Goal: Task Accomplishment & Management: Complete application form

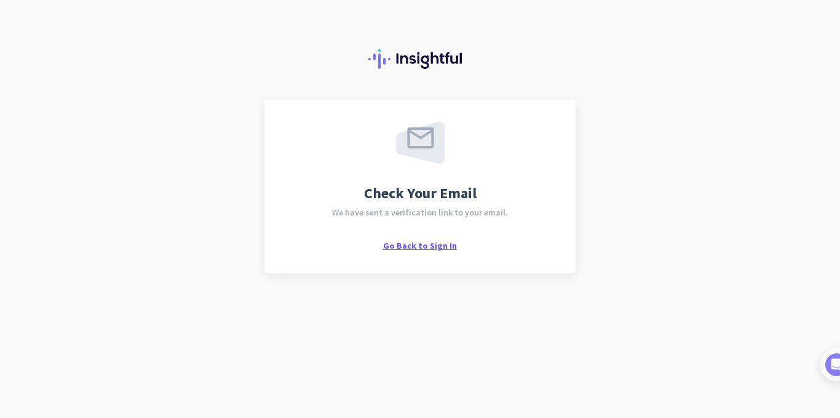
click at [437, 244] on span "Go Back to Sign In" at bounding box center [420, 245] width 74 height 11
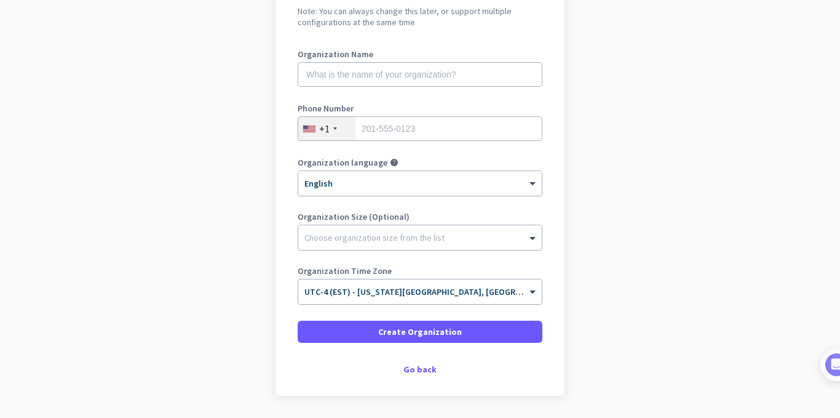
scroll to position [139, 0]
click at [595, 196] on app-onboarding-organization "Create Organization Note: You can always change this later, or support multiple…" at bounding box center [420, 209] width 840 height 496
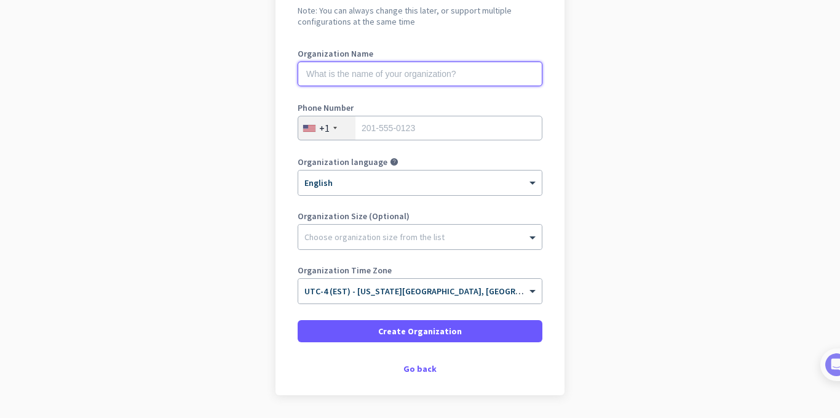
click at [438, 73] on input "text" at bounding box center [420, 74] width 245 height 25
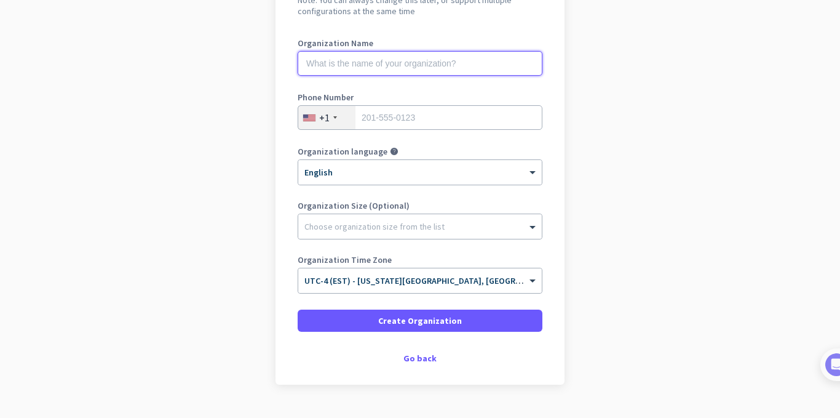
scroll to position [178, 0]
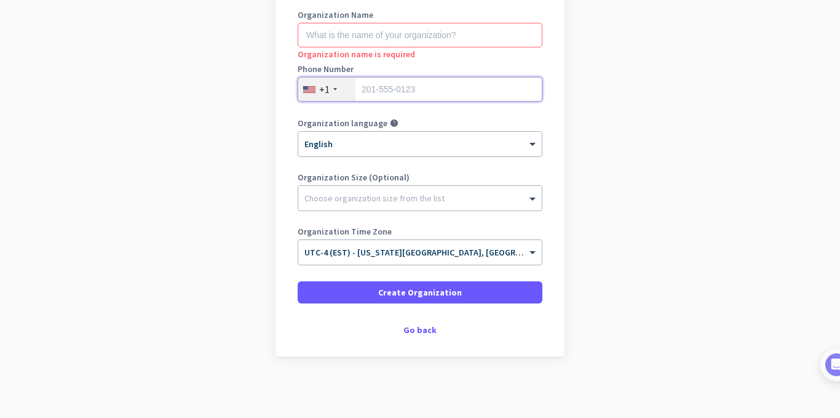
click at [405, 81] on input "tel" at bounding box center [420, 89] width 245 height 25
type input "14424074486"
click at [386, 38] on input "text" at bounding box center [420, 35] width 245 height 25
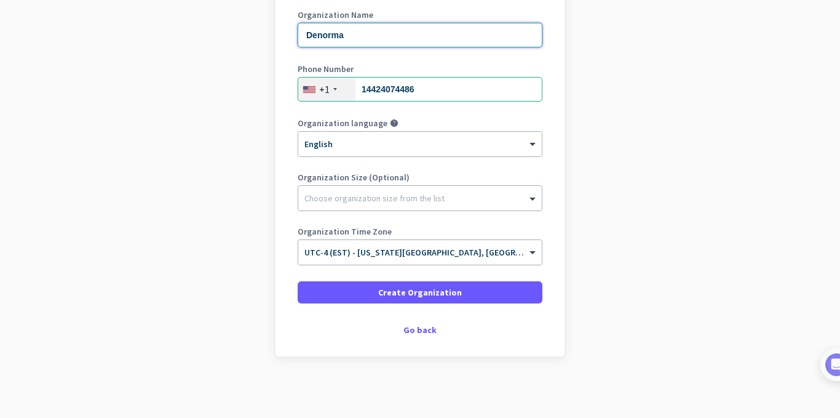
type input "Denorma"
click at [488, 58] on div "Organization Name [PERSON_NAME]" at bounding box center [420, 34] width 245 height 49
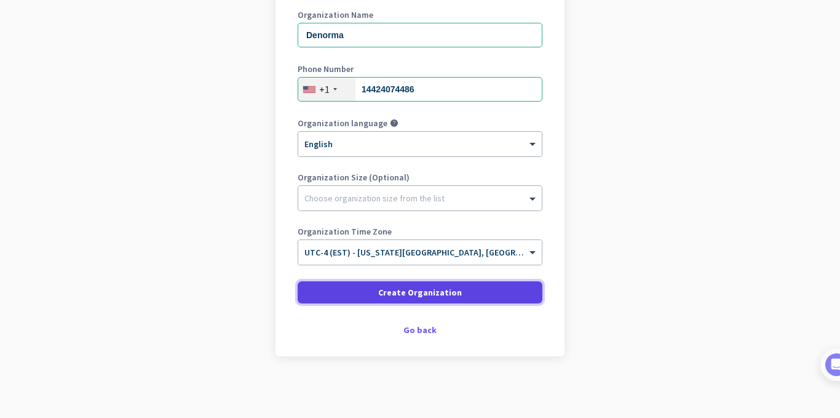
click at [440, 288] on span "Create Organization" at bounding box center [420, 292] width 84 height 12
click at [427, 292] on span "Create Organization" at bounding box center [420, 292] width 84 height 12
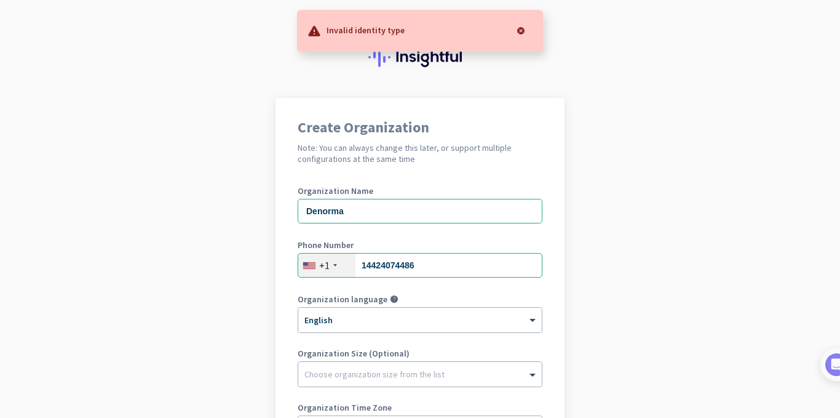
scroll to position [1, 0]
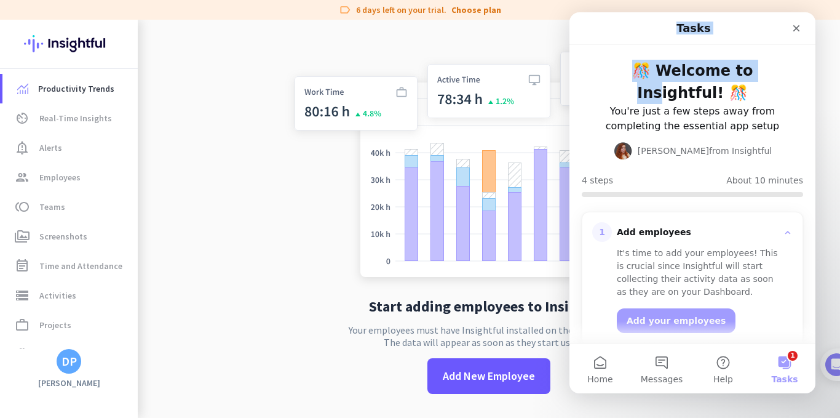
click at [729, 62] on div "Tasks 🎊 Welcome to Insightful! 🎊 You're just a few steps away from completing t…" at bounding box center [693, 177] width 246 height 331
click at [789, 31] on div "Close" at bounding box center [797, 28] width 22 height 22
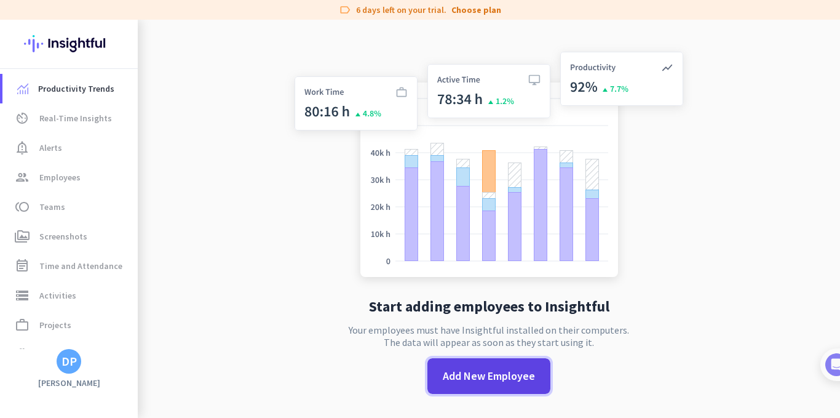
click at [514, 365] on span at bounding box center [489, 376] width 123 height 30
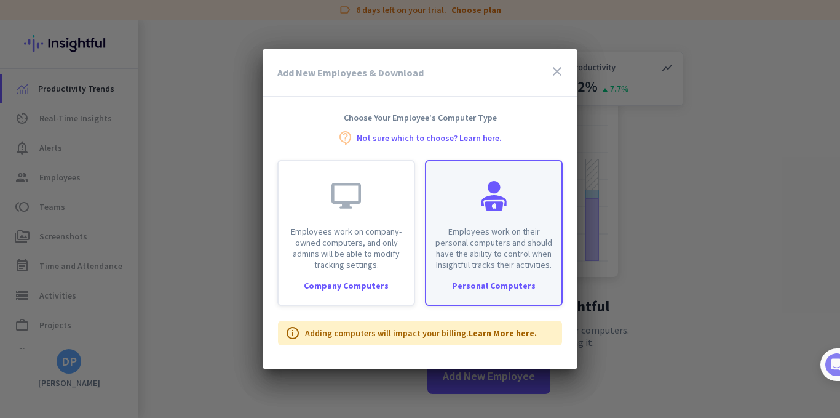
click at [505, 276] on div "Employees work on their personal computers and should have the ability to contr…" at bounding box center [494, 233] width 138 height 146
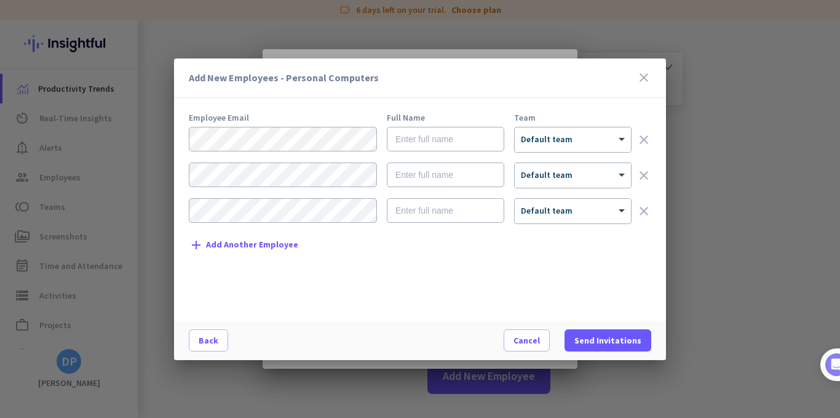
click at [643, 82] on icon "close" at bounding box center [644, 77] width 15 height 15
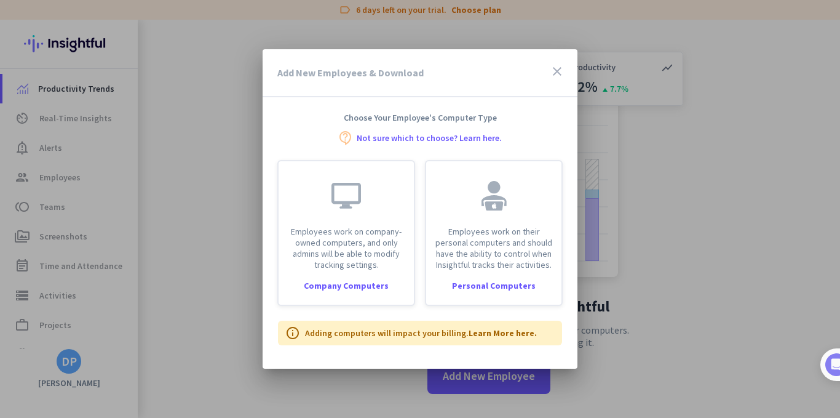
click at [560, 71] on icon "close" at bounding box center [557, 71] width 15 height 15
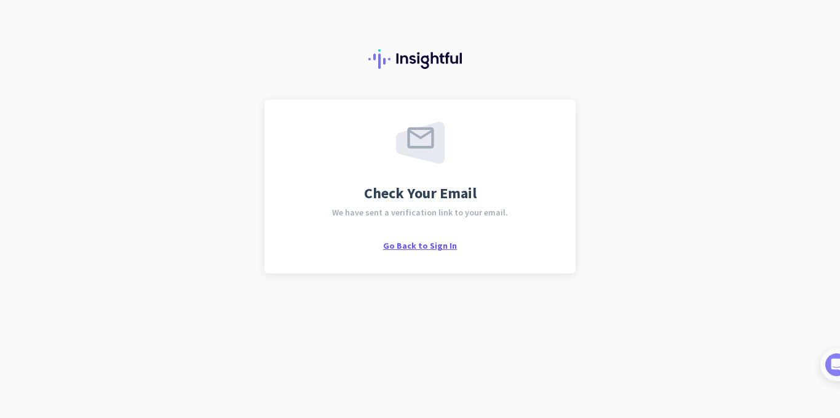
click at [437, 242] on span "Go Back to Sign In" at bounding box center [420, 245] width 74 height 11
